Goal: Communication & Community: Answer question/provide support

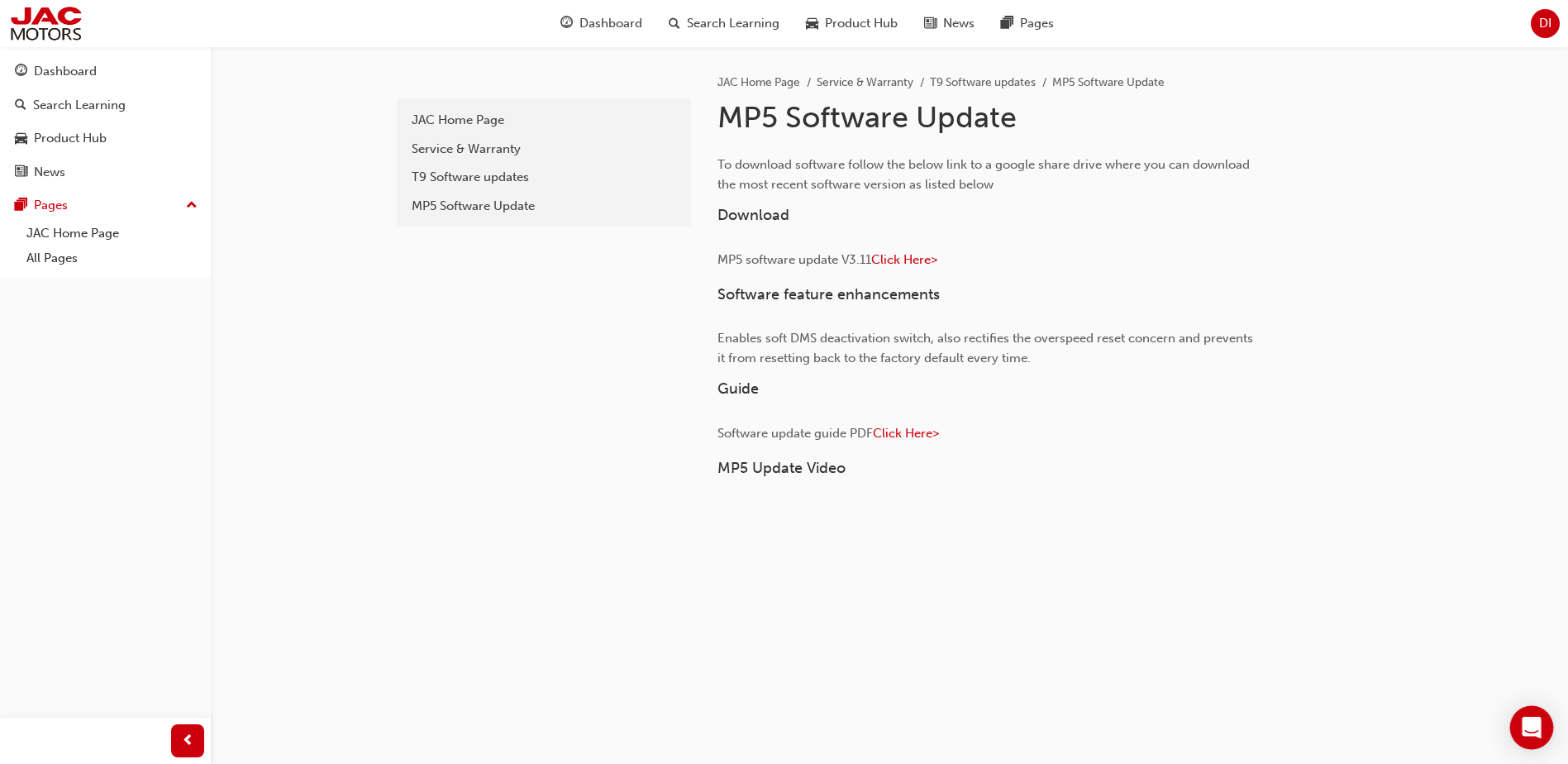
click at [1536, 725] on icon "Open Intercom Messenger" at bounding box center [1532, 728] width 19 height 21
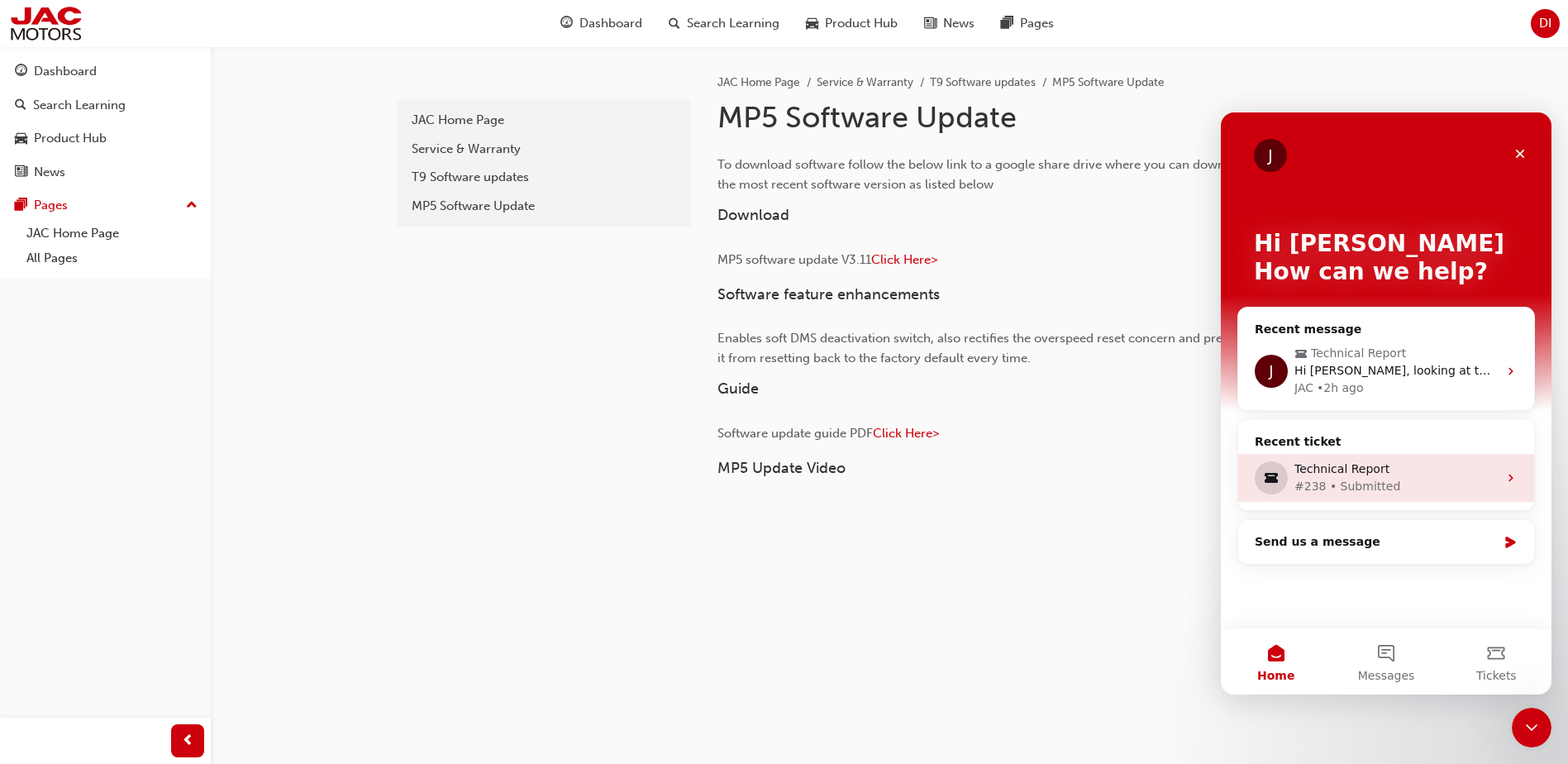
click at [1408, 477] on div "Technical Report" at bounding box center [1396, 469] width 203 height 17
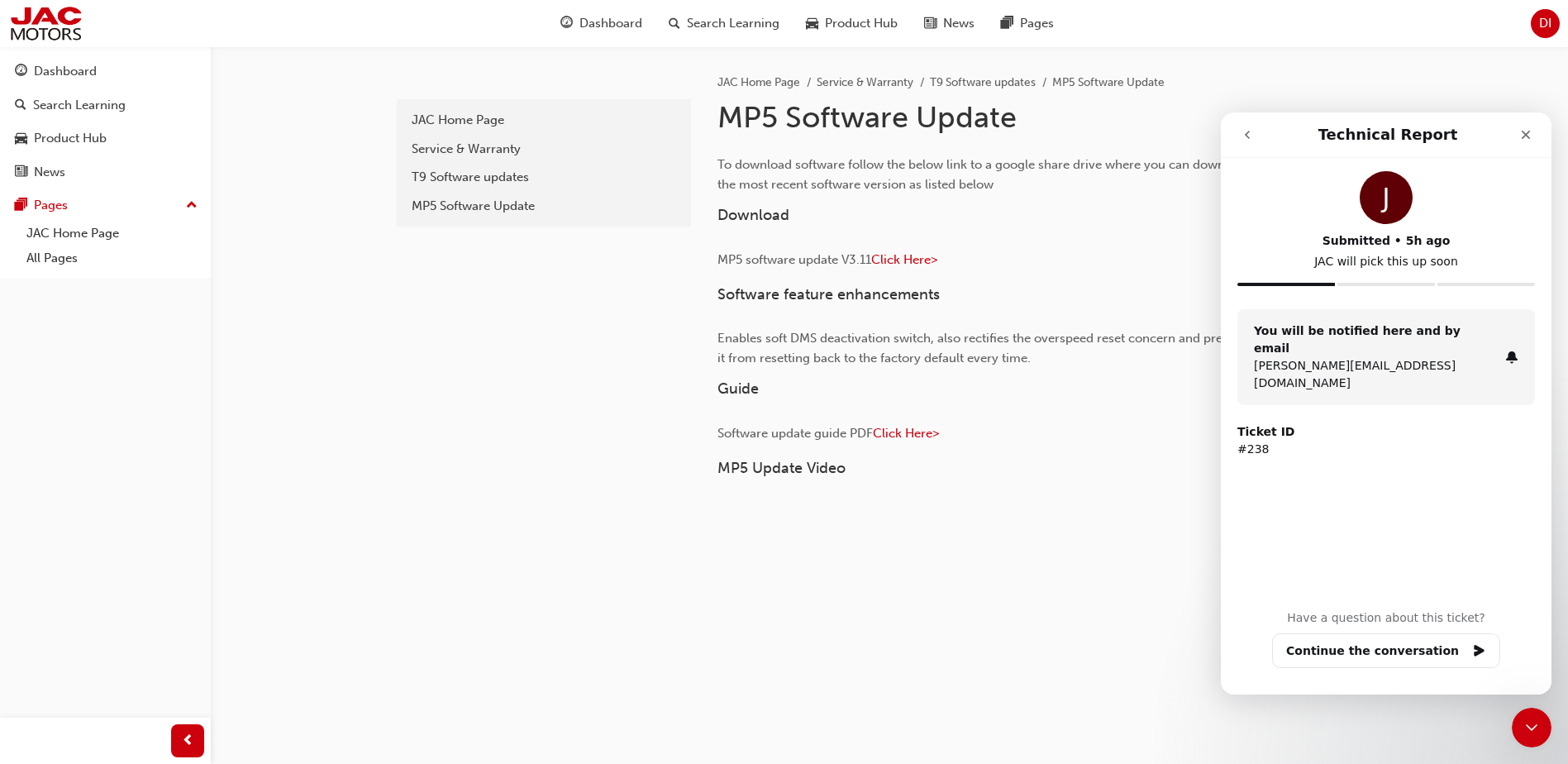
click at [1400, 358] on div "You will be notified here and by email [PERSON_NAME][EMAIL_ADDRESS][DOMAIN_NAME]" at bounding box center [1386, 357] width 297 height 96
click at [1394, 661] on button "Continue the conversation" at bounding box center [1386, 651] width 228 height 35
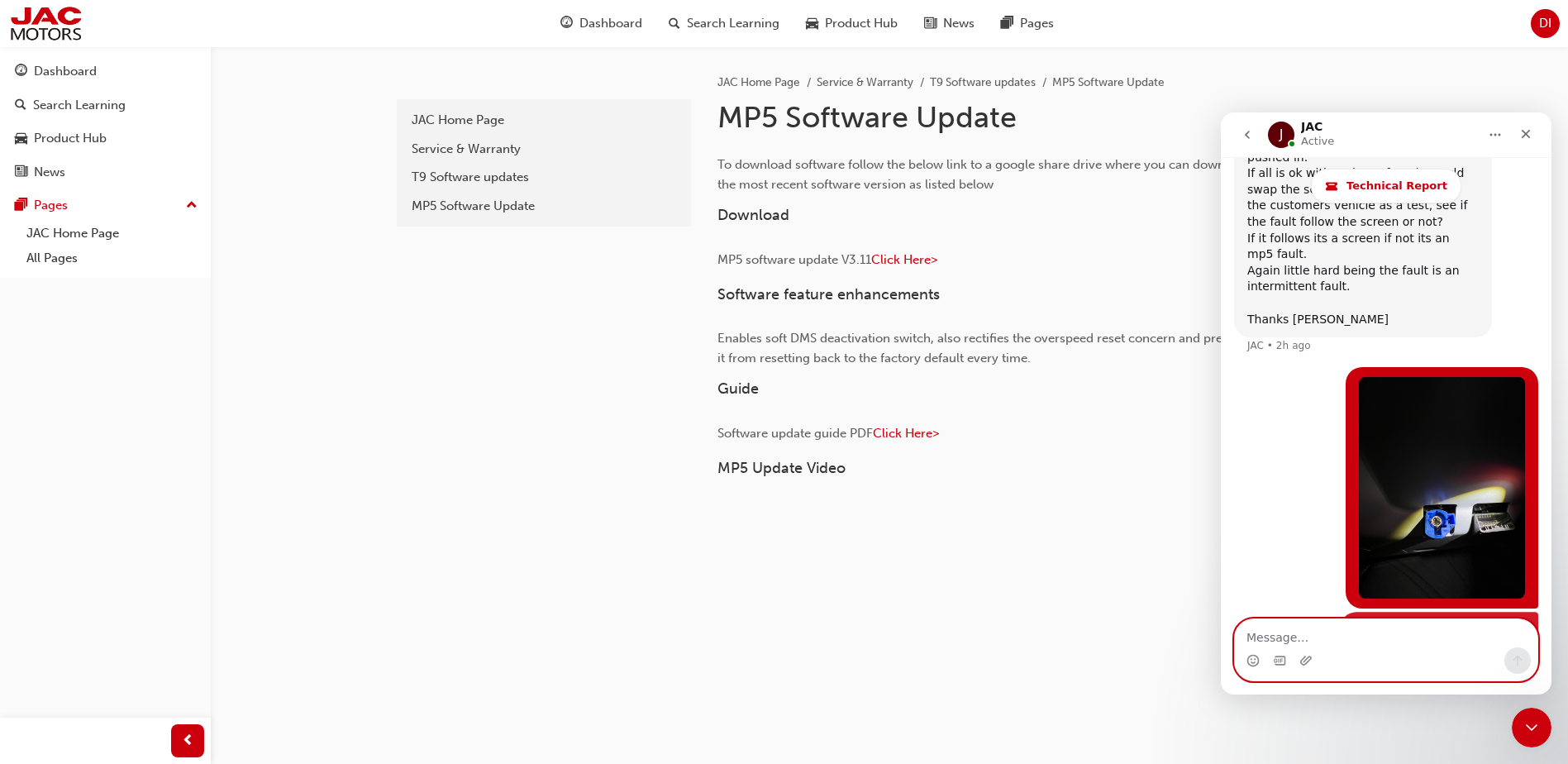
scroll to position [6709, 0]
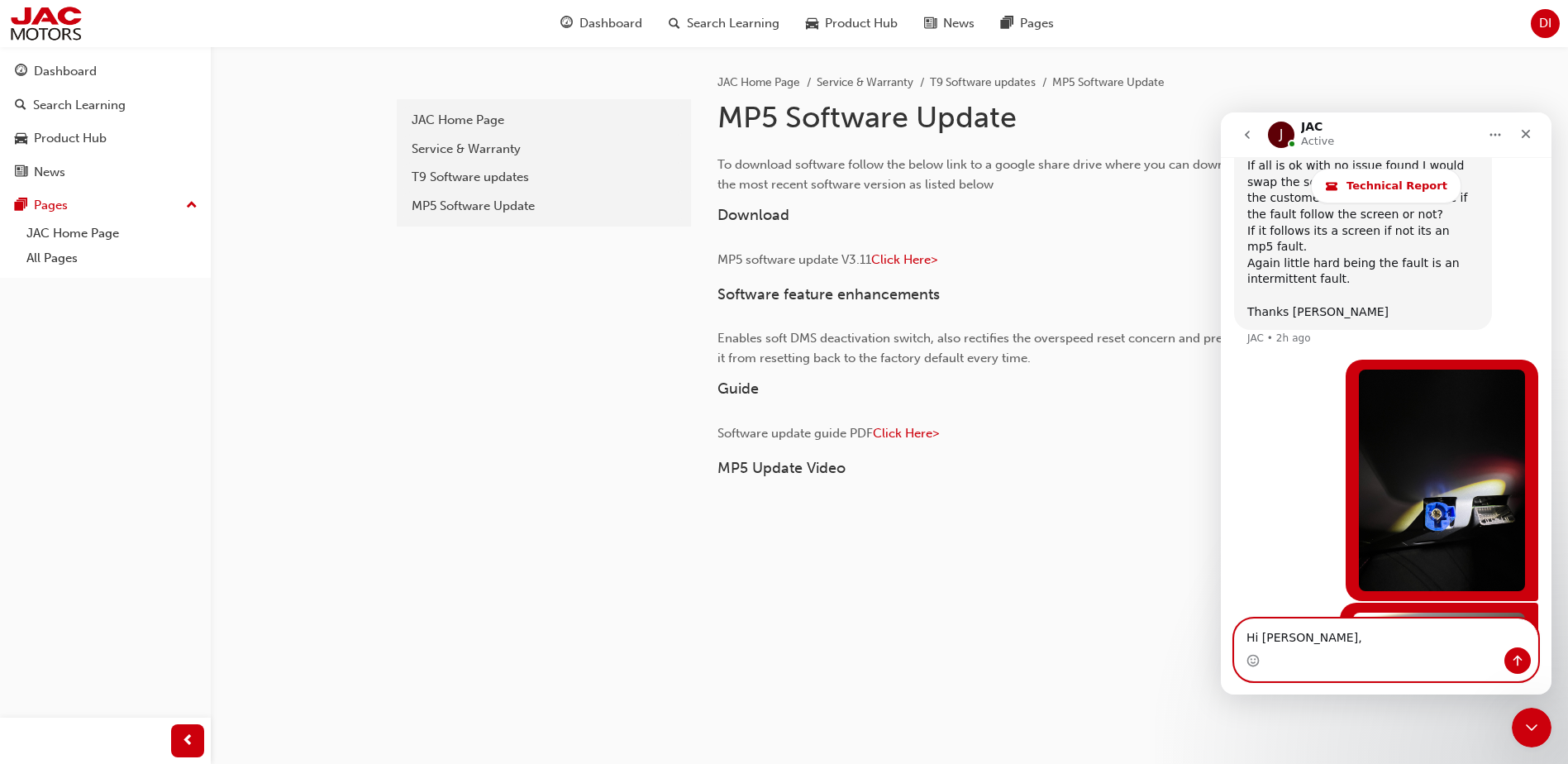
type textarea "Hi [PERSON_NAME],"
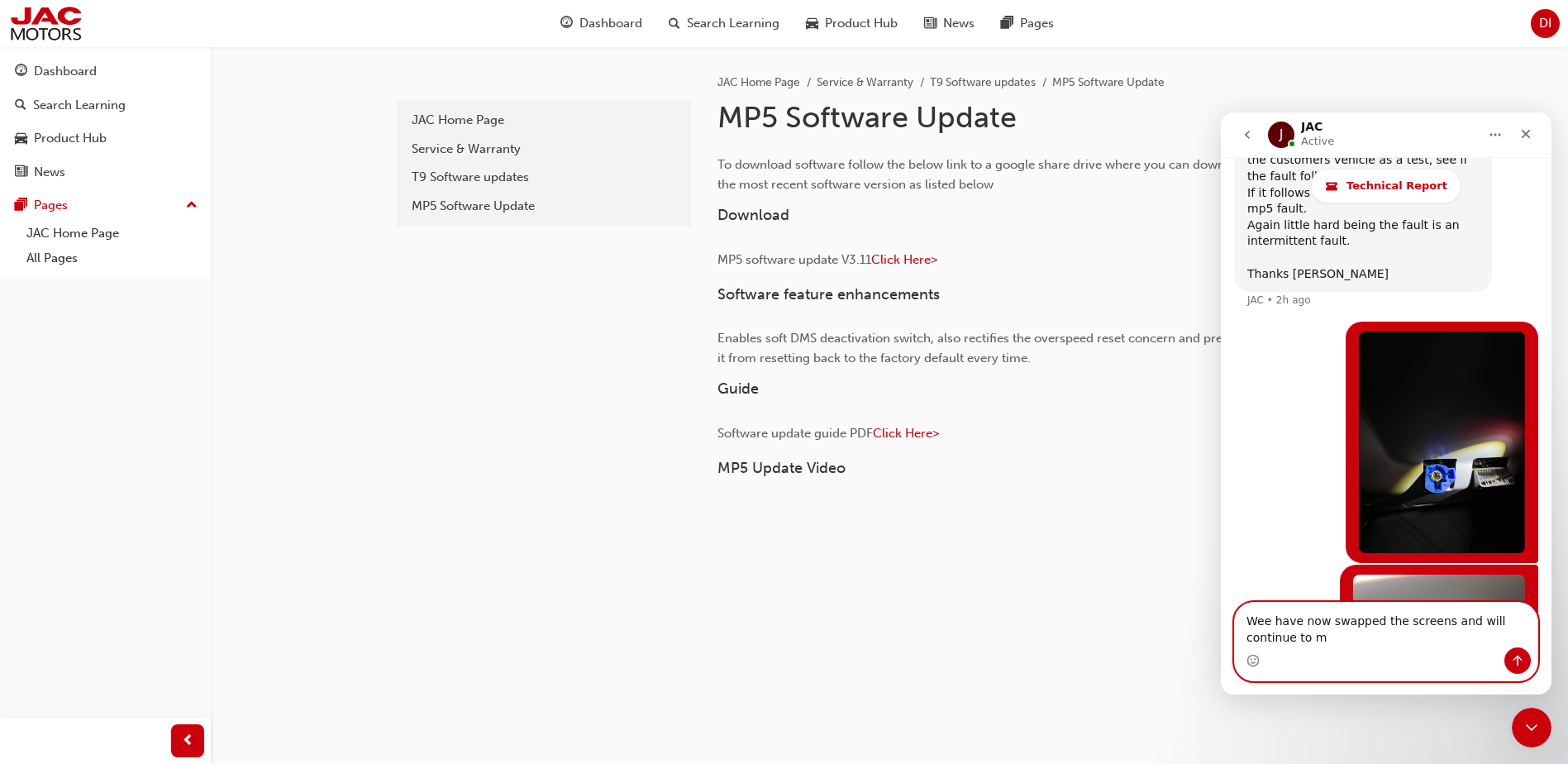
scroll to position [6763, 0]
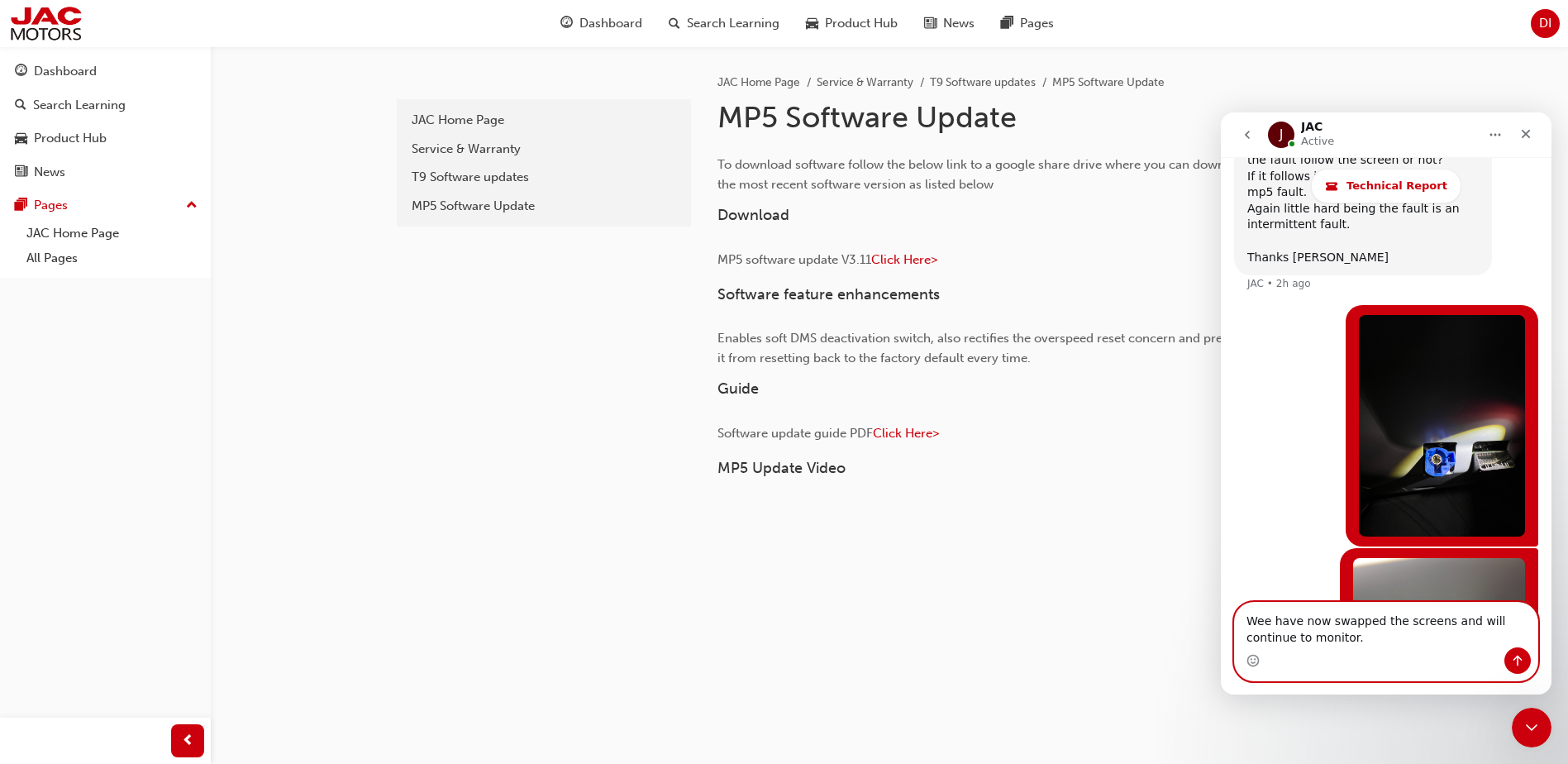
type textarea "Wee have now swapped the screens and will continue to monitor."
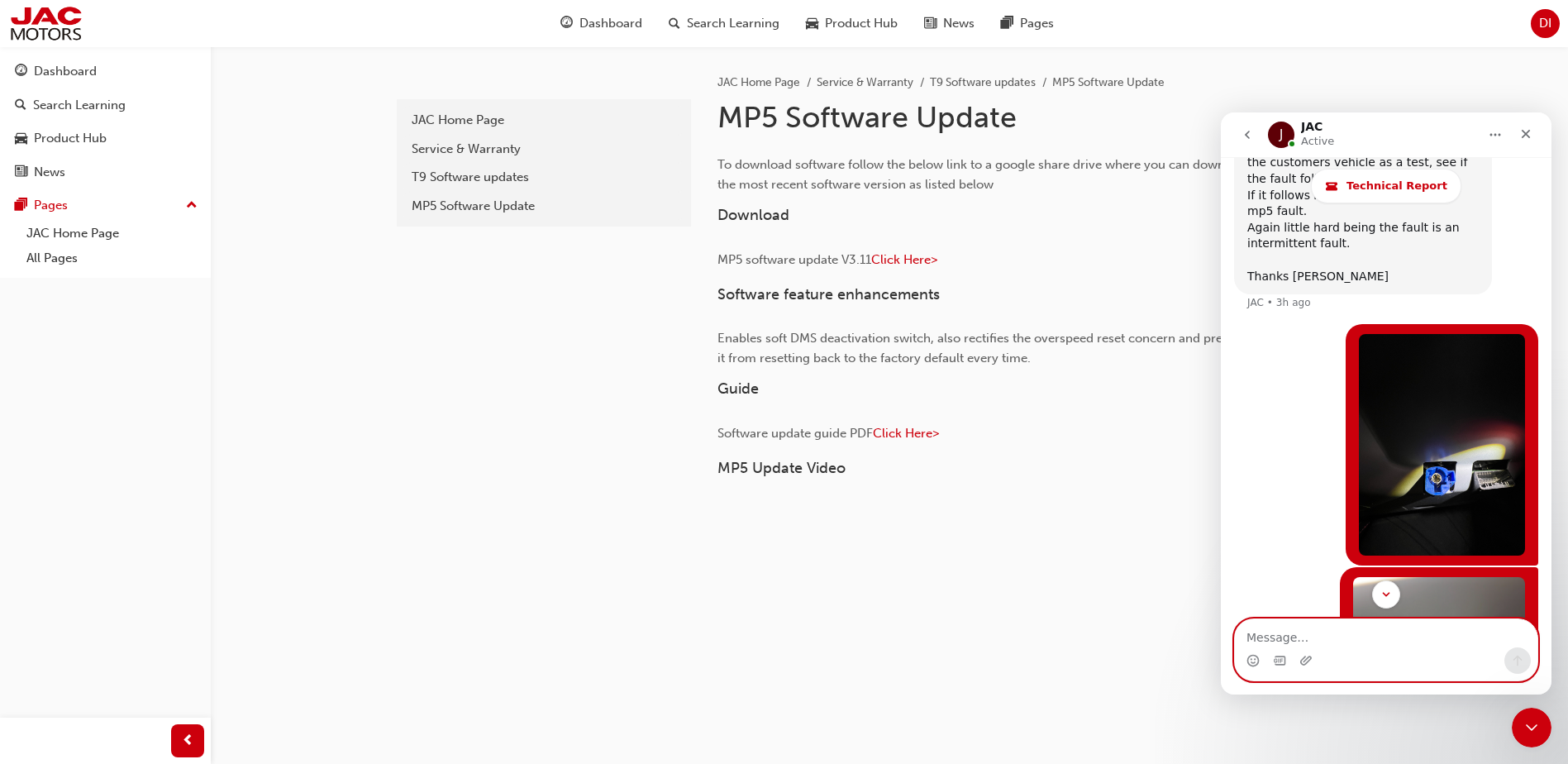
scroll to position [6800, 0]
